Goal: Ask a question: Seek information or help from site administrators or community

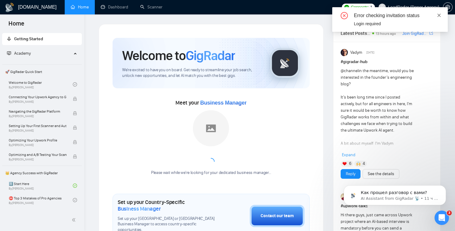
click at [440, 18] on link at bounding box center [439, 15] width 4 height 7
click at [440, 15] on icon "close" at bounding box center [439, 15] width 4 height 4
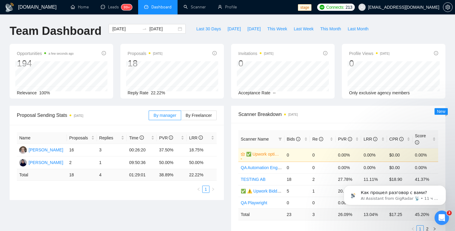
click at [397, 11] on span "[EMAIL_ADDRESS][DOMAIN_NAME]" at bounding box center [398, 7] width 88 height 19
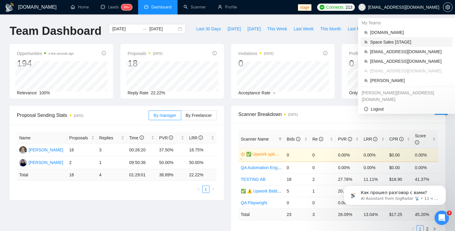
click at [380, 39] on span "Space Sales [STAGE]" at bounding box center [409, 42] width 79 height 7
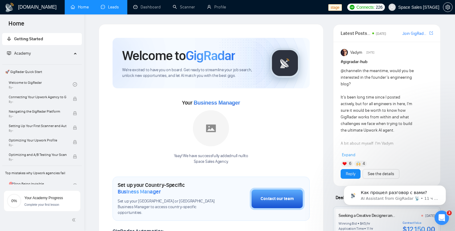
click at [118, 8] on link "Leads" at bounding box center [111, 7] width 20 height 5
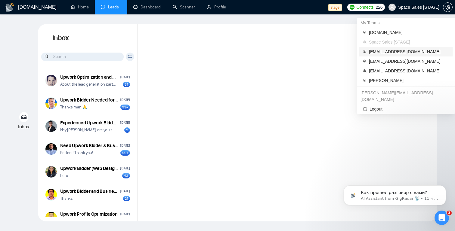
click at [397, 51] on span "[EMAIL_ADDRESS][DOMAIN_NAME]" at bounding box center [409, 51] width 80 height 7
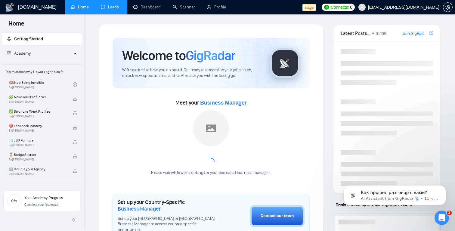
click at [107, 8] on link "Leads" at bounding box center [111, 7] width 20 height 5
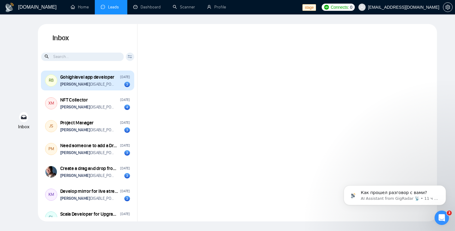
click at [90, 85] on strong "[PERSON_NAME]" at bounding box center [75, 84] width 30 height 5
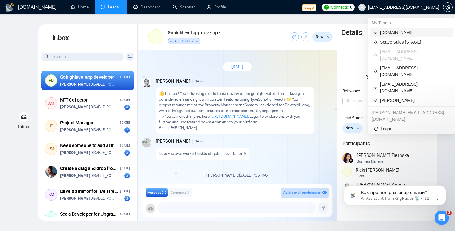
scroll to position [14, 0]
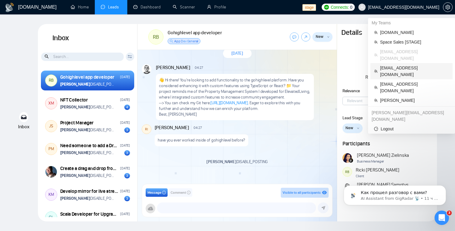
click at [391, 65] on span "[EMAIL_ADDRESS][DOMAIN_NAME]" at bounding box center [414, 71] width 69 height 13
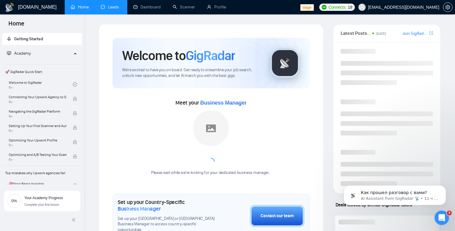
click at [109, 6] on link "Leads" at bounding box center [111, 7] width 20 height 5
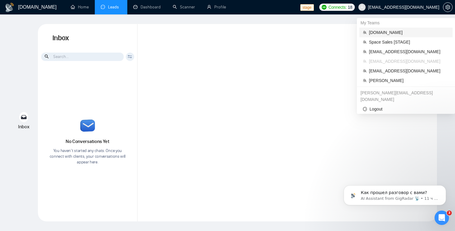
click at [381, 34] on span "[DOMAIN_NAME]" at bounding box center [409, 32] width 80 height 7
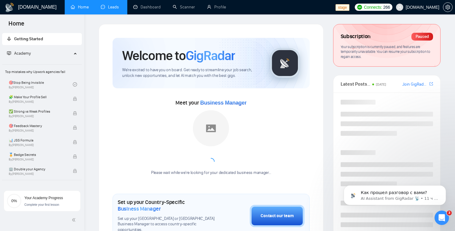
click at [112, 8] on link "Leads" at bounding box center [111, 7] width 20 height 5
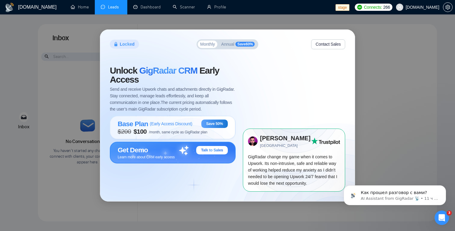
click at [210, 151] on span "Talk to Sales" at bounding box center [212, 150] width 22 height 5
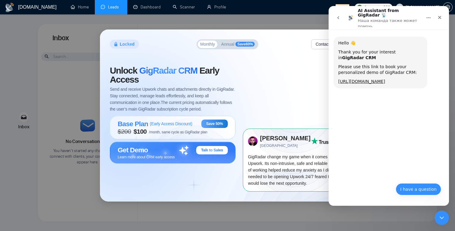
click at [416, 191] on button "I have a question" at bounding box center [417, 189] width 45 height 12
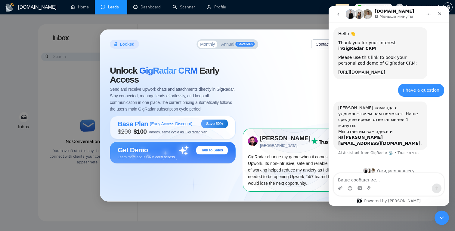
scroll to position [2, 0]
type textarea "test"
click at [440, 186] on div "Мессенджер Intercom" at bounding box center [436, 189] width 10 height 10
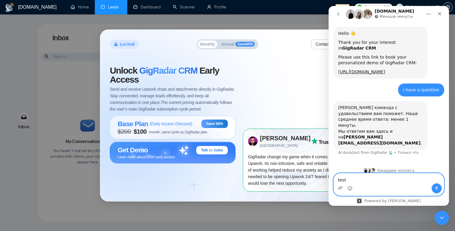
click at [435, 191] on button "Отправить сообщение…" at bounding box center [436, 189] width 10 height 10
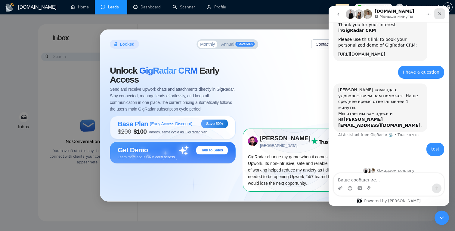
click at [440, 13] on icon "Закрыть" at bounding box center [439, 13] width 3 height 3
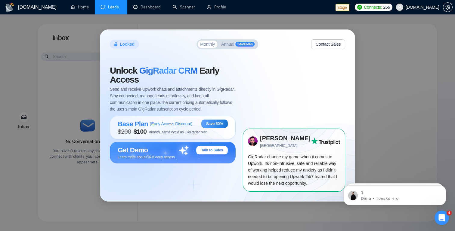
scroll to position [0, 0]
click at [440, 218] on icon "Открыть службу сообщений Intercom" at bounding box center [440, 217] width 4 height 5
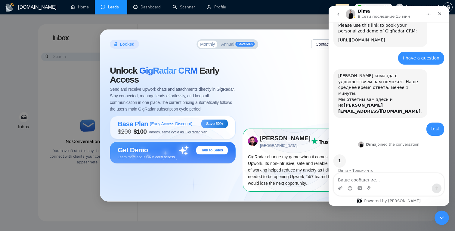
scroll to position [35, 0]
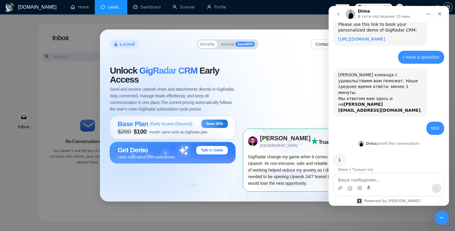
click at [361, 41] on link "[URL][DOMAIN_NAME]" at bounding box center [361, 39] width 47 height 5
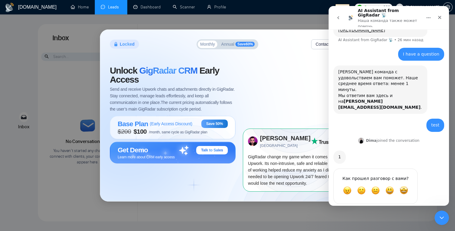
scroll to position [0, 0]
